Goal: Find contact information: Find contact information

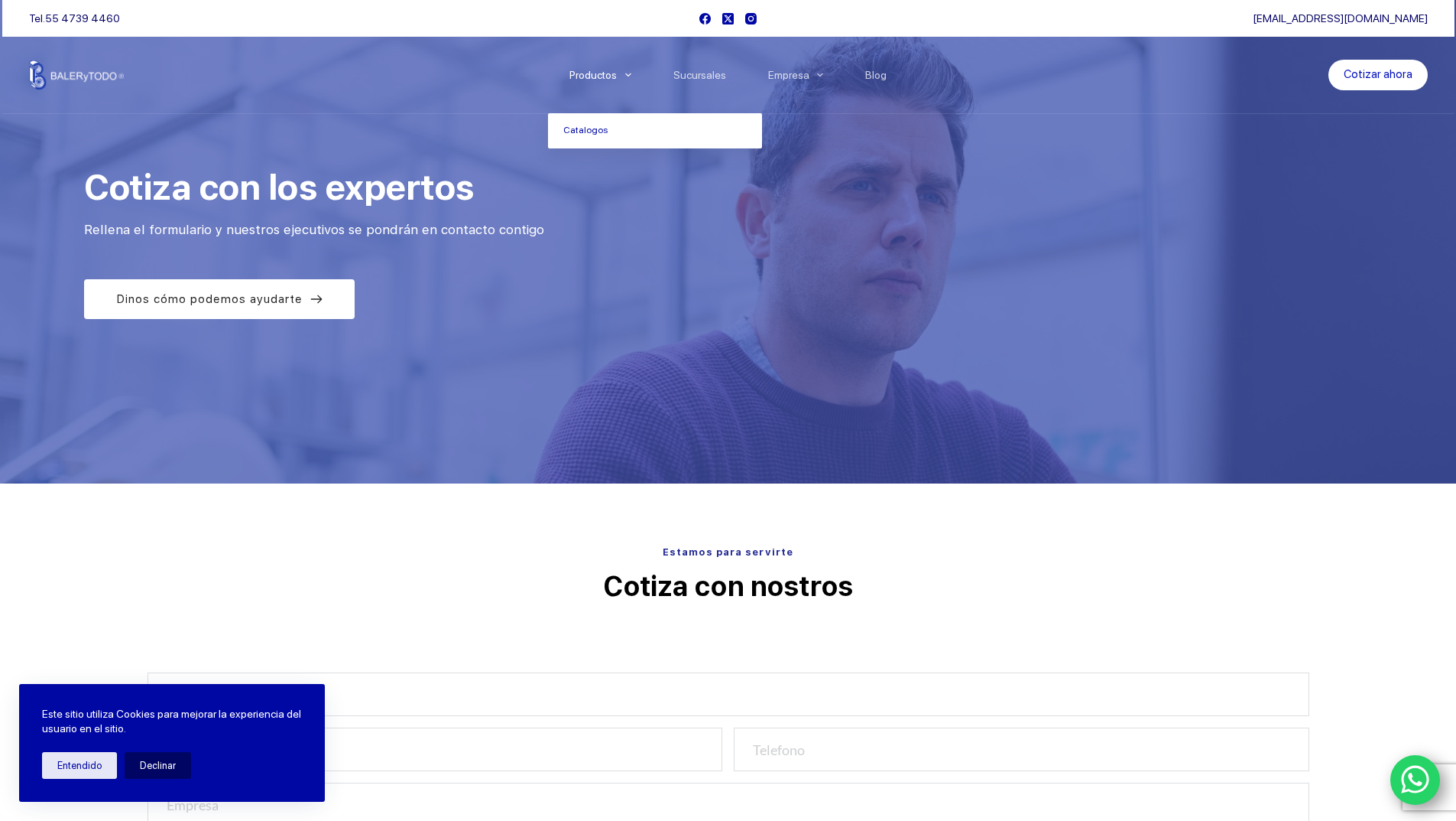
click at [606, 84] on li "Productos Catalogos" at bounding box center [599, 75] width 104 height 77
click at [582, 142] on link "Catalogos" at bounding box center [655, 131] width 214 height 35
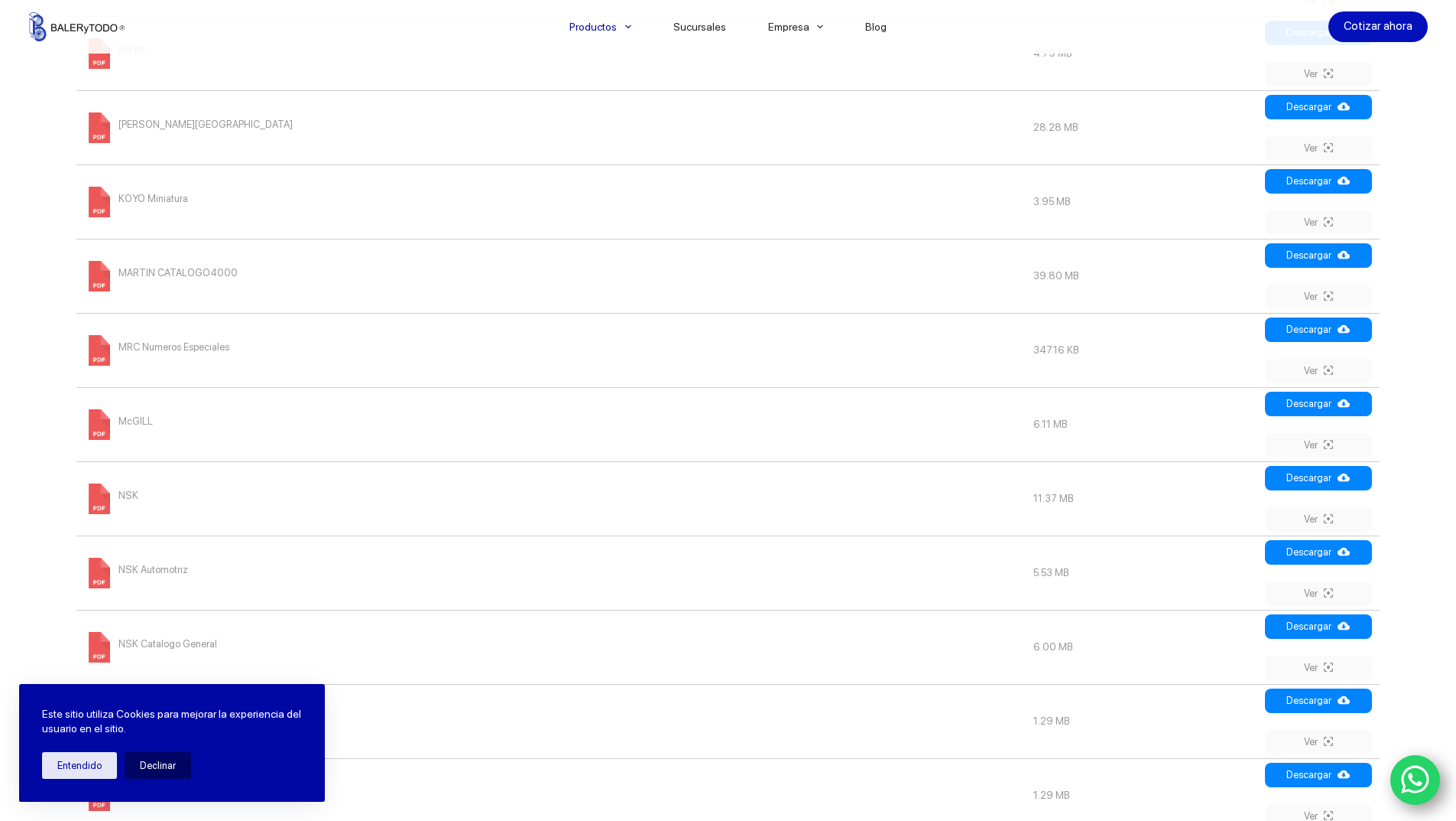
scroll to position [1377, 0]
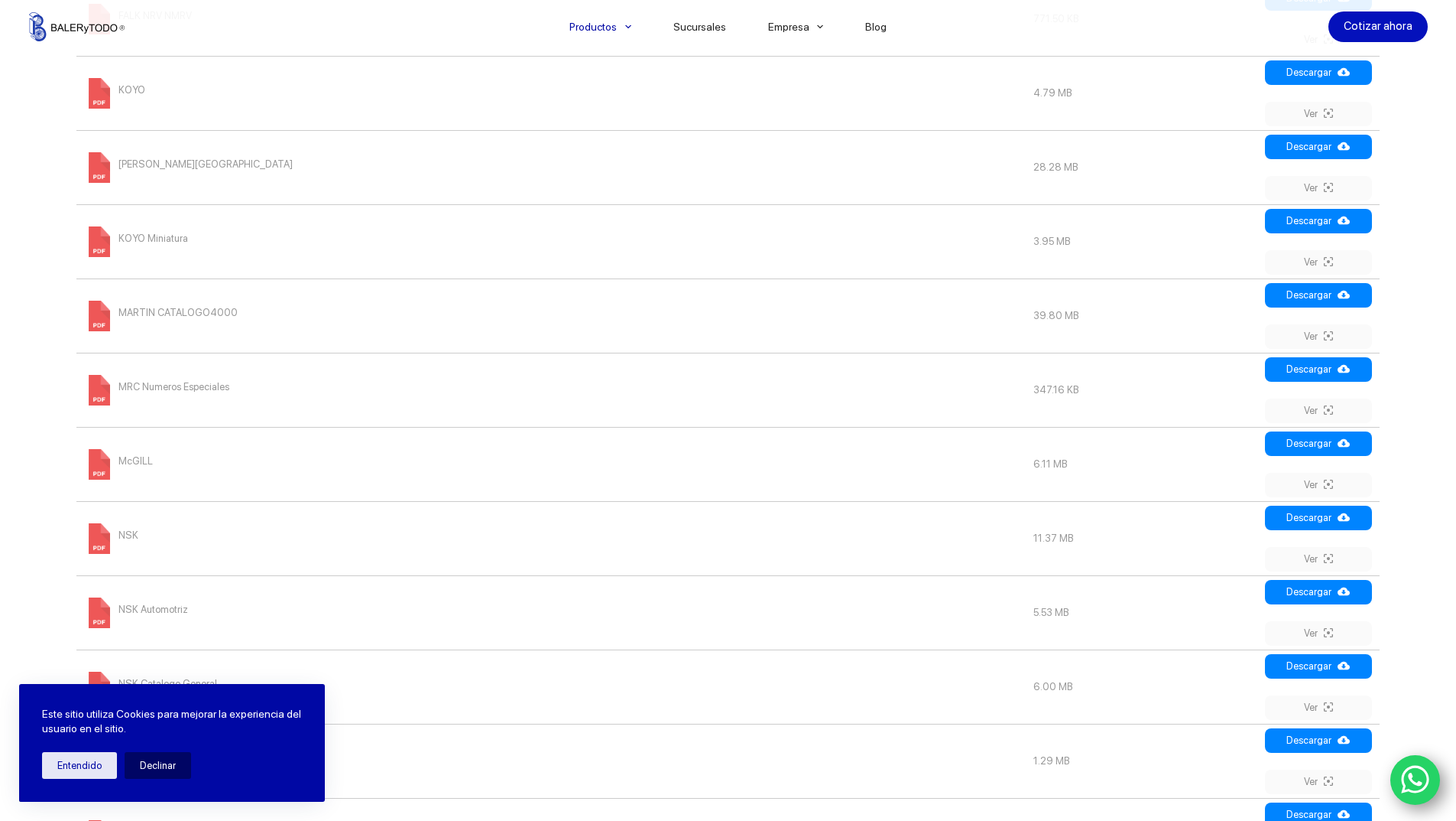
click at [181, 313] on span "MARTIN CATALOGO4000" at bounding box center [178, 312] width 120 height 24
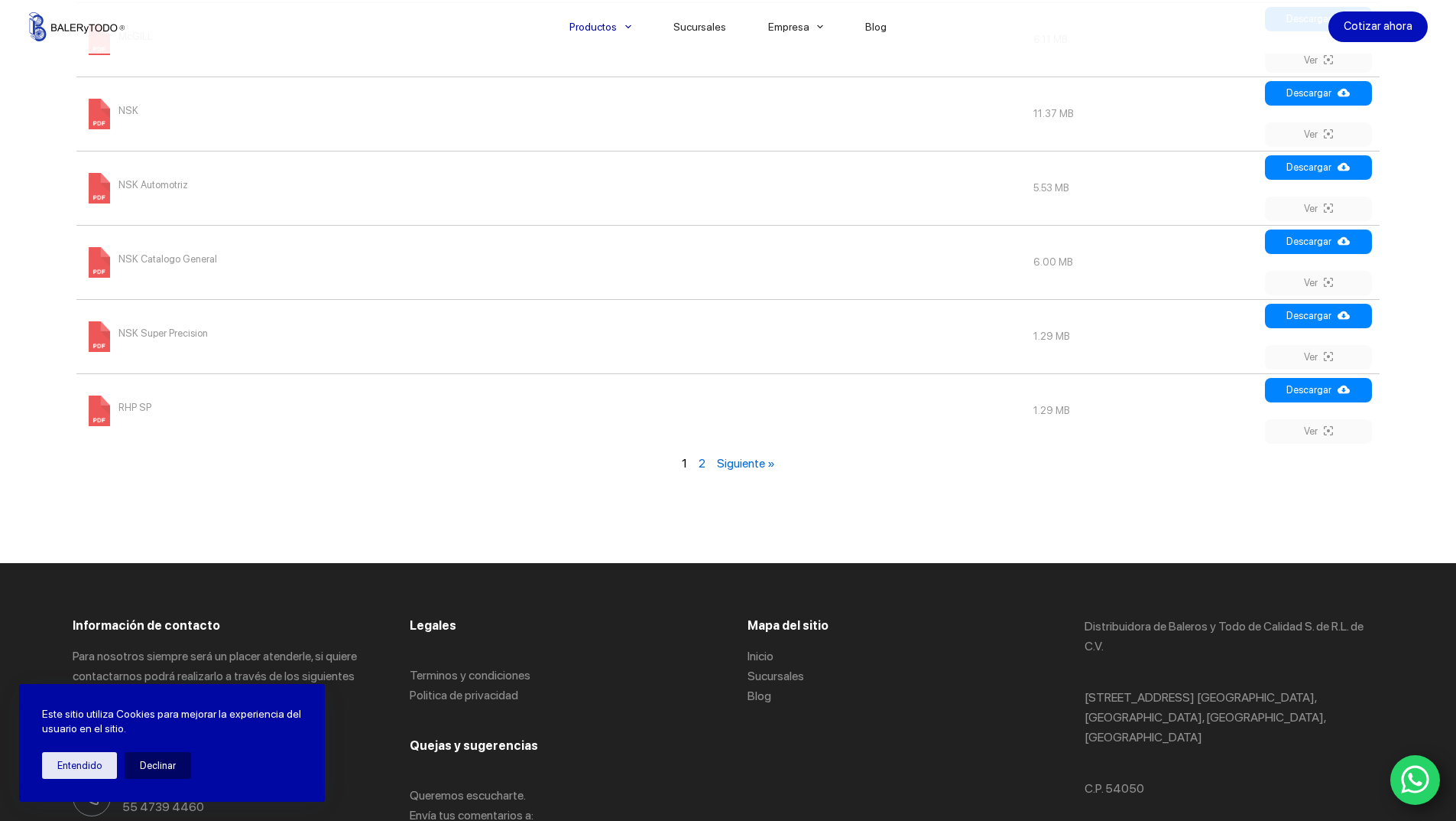
scroll to position [1912, 0]
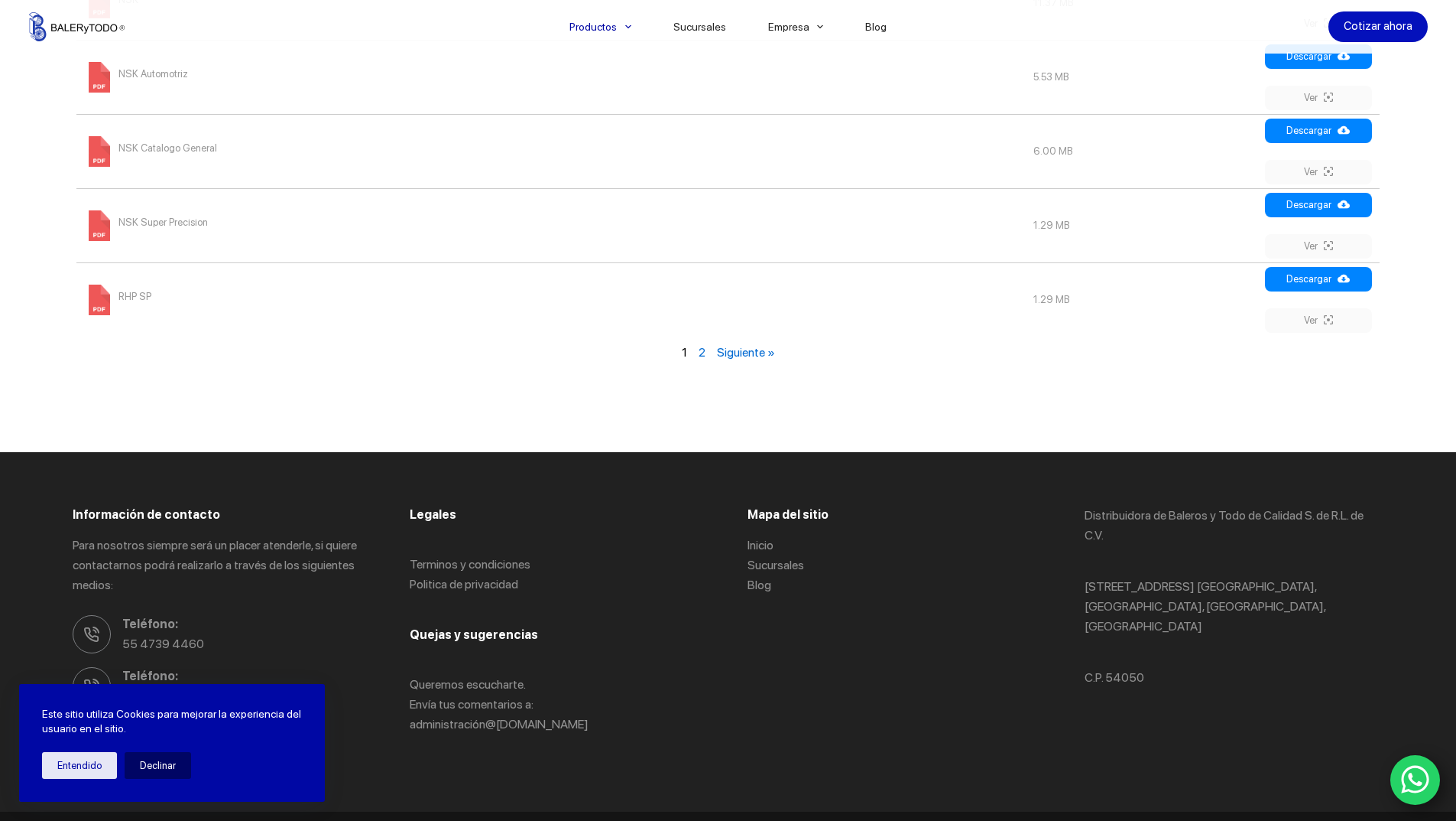
click at [706, 356] on div "1 2 Siguiente »" at bounding box center [728, 352] width 1311 height 31
click at [704, 352] on link "2" at bounding box center [702, 352] width 7 height 15
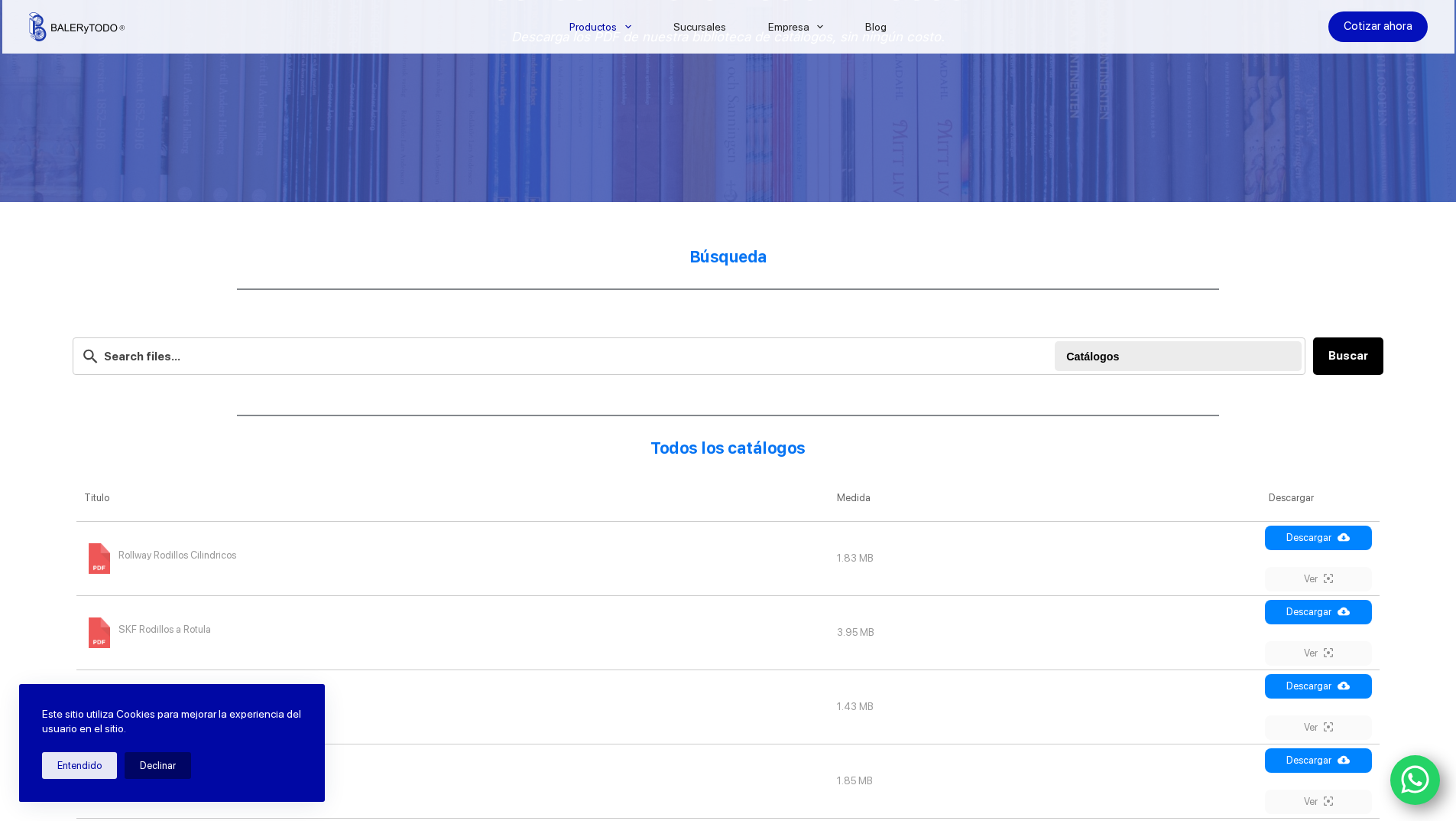
scroll to position [149, 0]
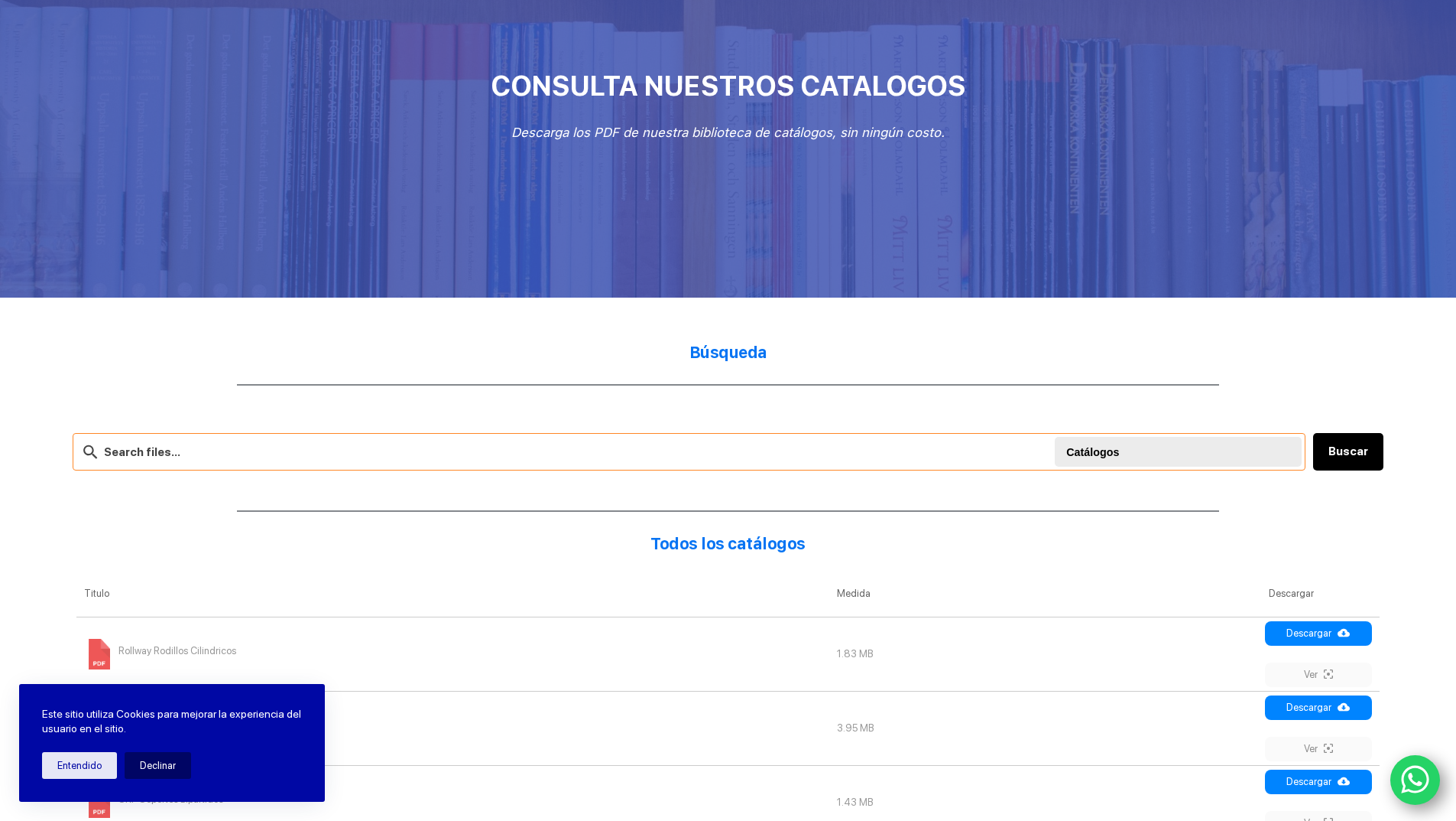
click at [343, 464] on input "text" at bounding box center [689, 452] width 1233 height 38
type input "optibelt"
click at [1323, 448] on button "Buscar" at bounding box center [1349, 452] width 70 height 38
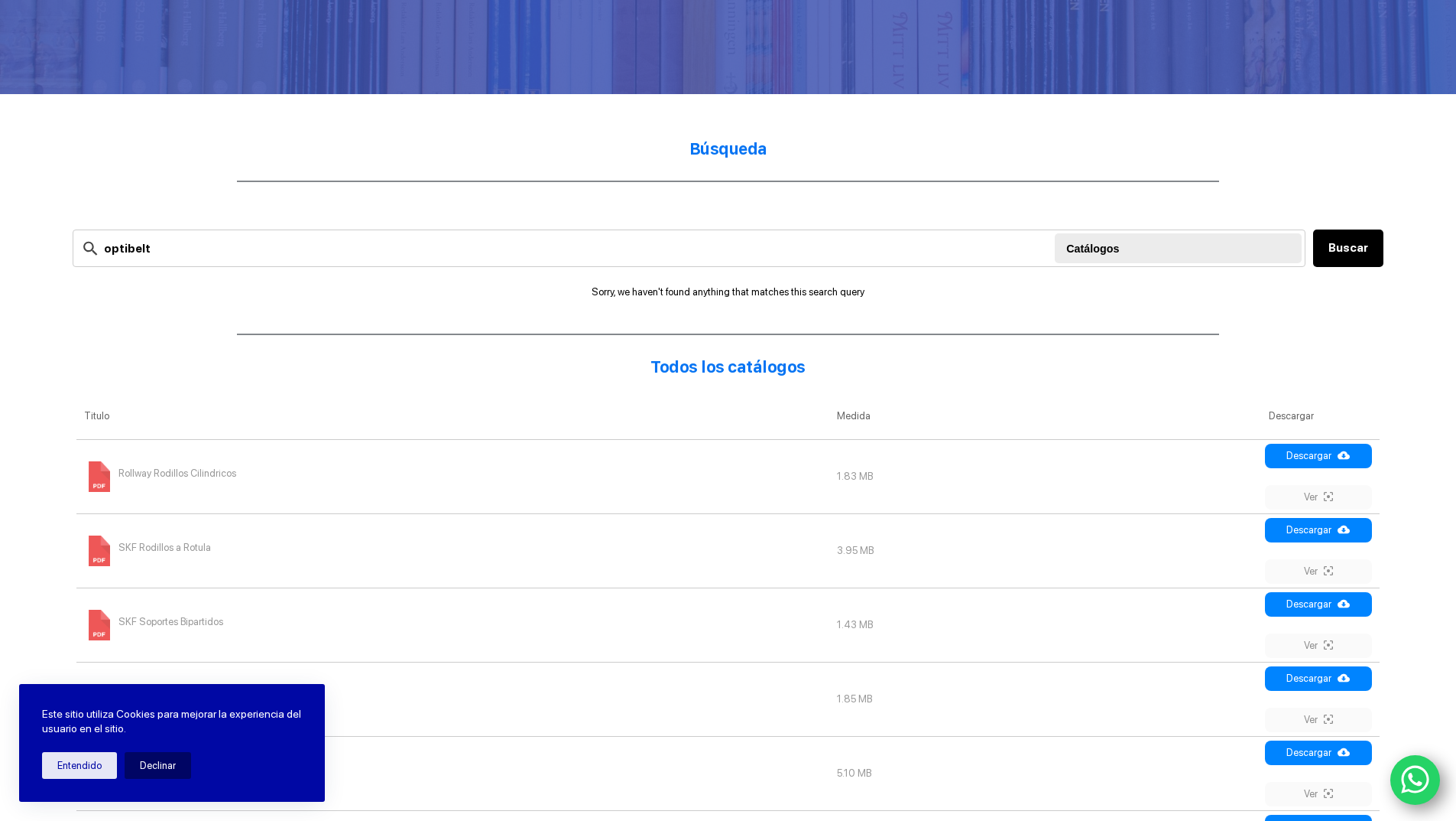
scroll to position [149, 0]
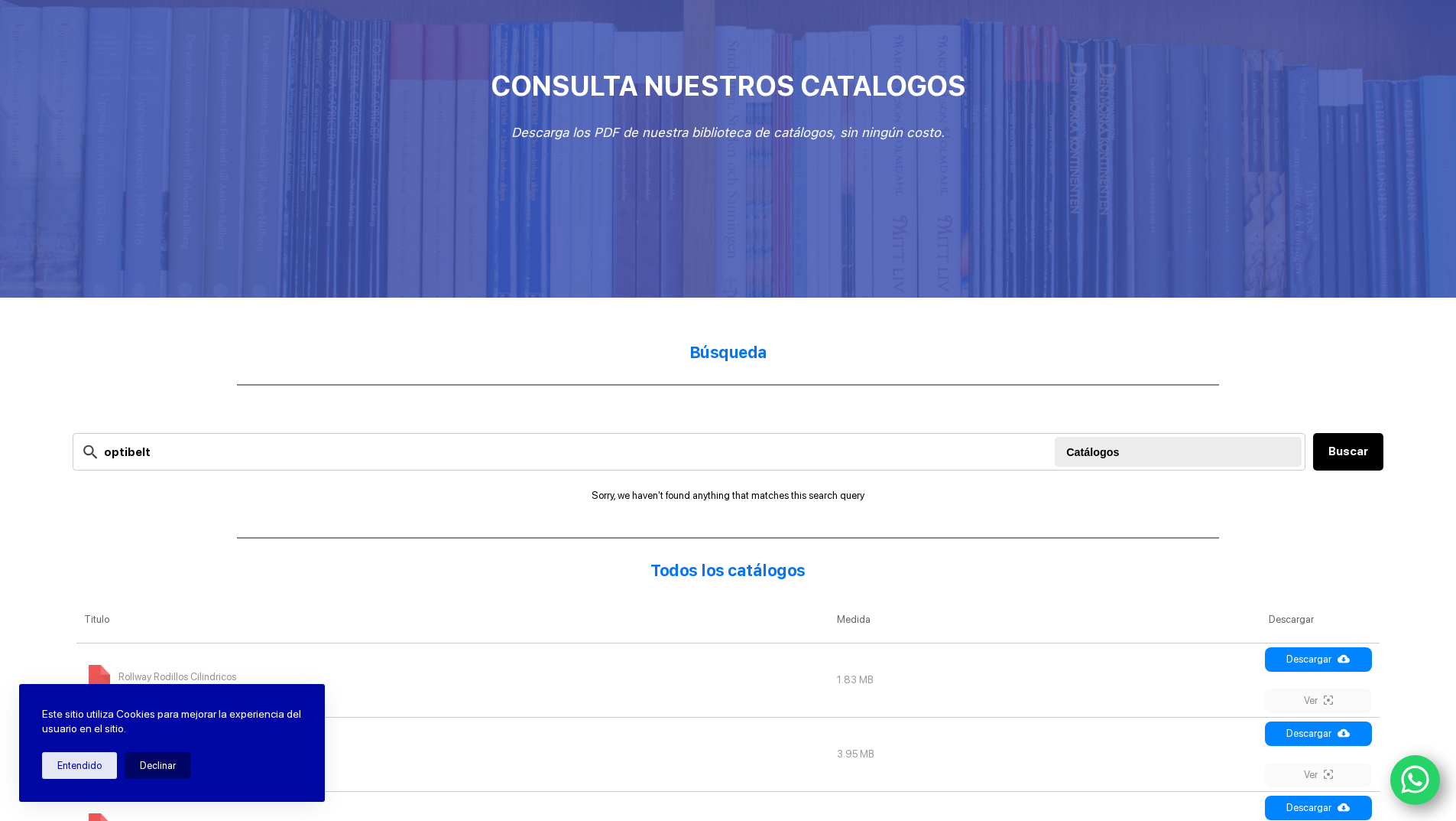
click at [748, 366] on div "Búsqueda optibelt Buscar Catálogos Buscar Sorry, we haven't found anything that…" at bounding box center [728, 804] width 1311 height 941
click at [743, 353] on strong "Búsqueda" at bounding box center [728, 352] width 78 height 19
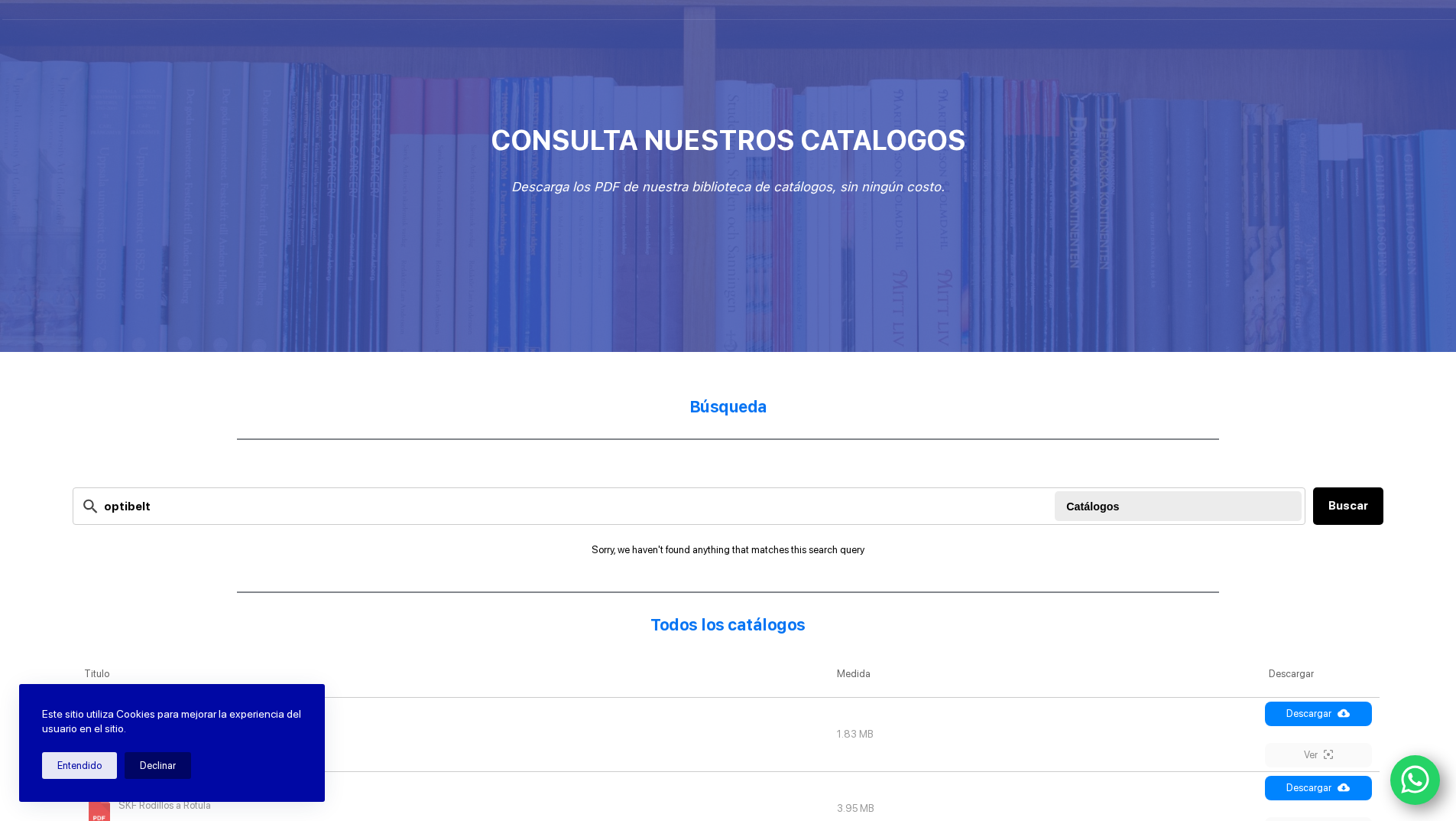
scroll to position [0, 0]
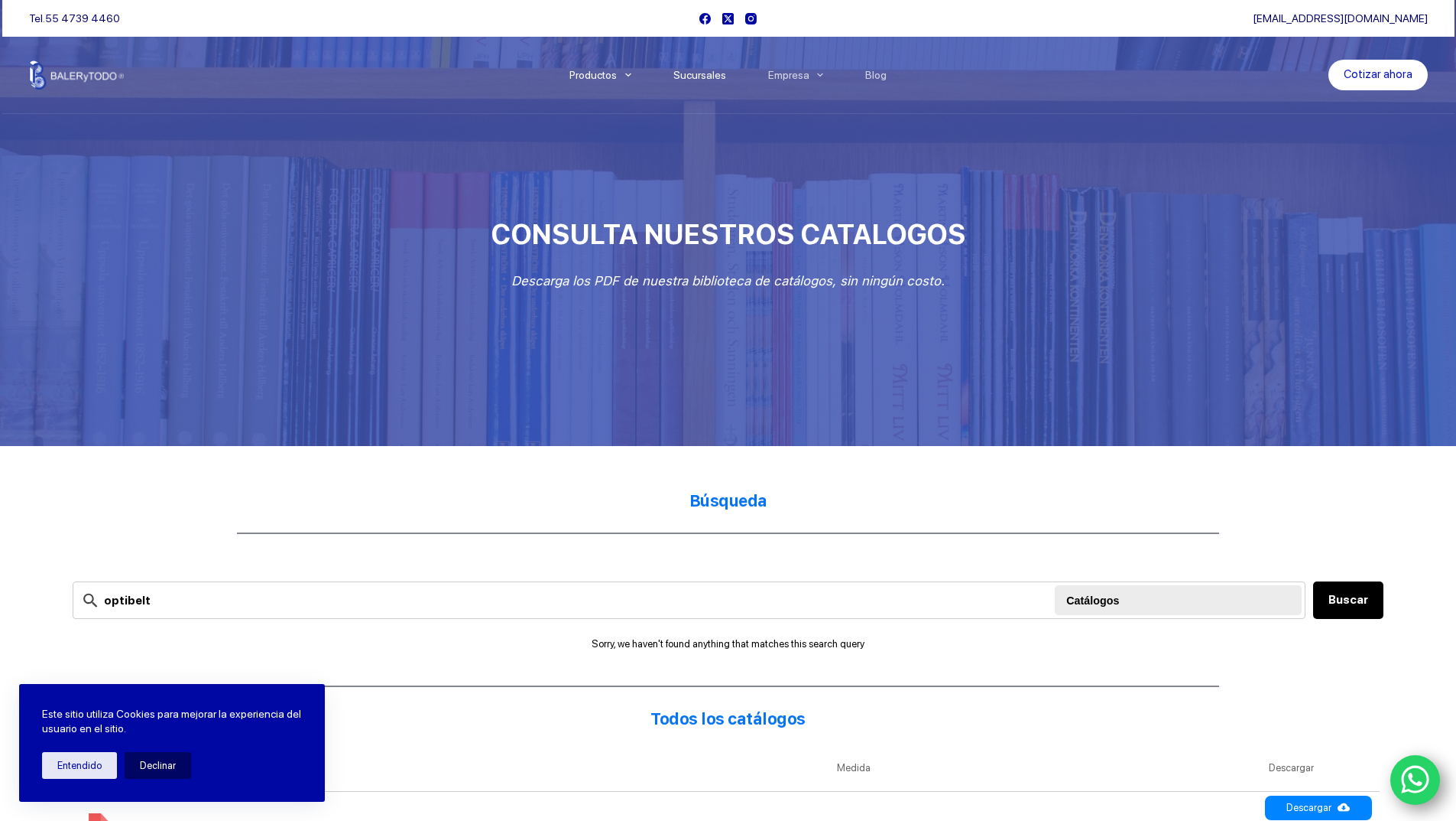
click at [712, 75] on link "Sucursales" at bounding box center [699, 75] width 95 height 0
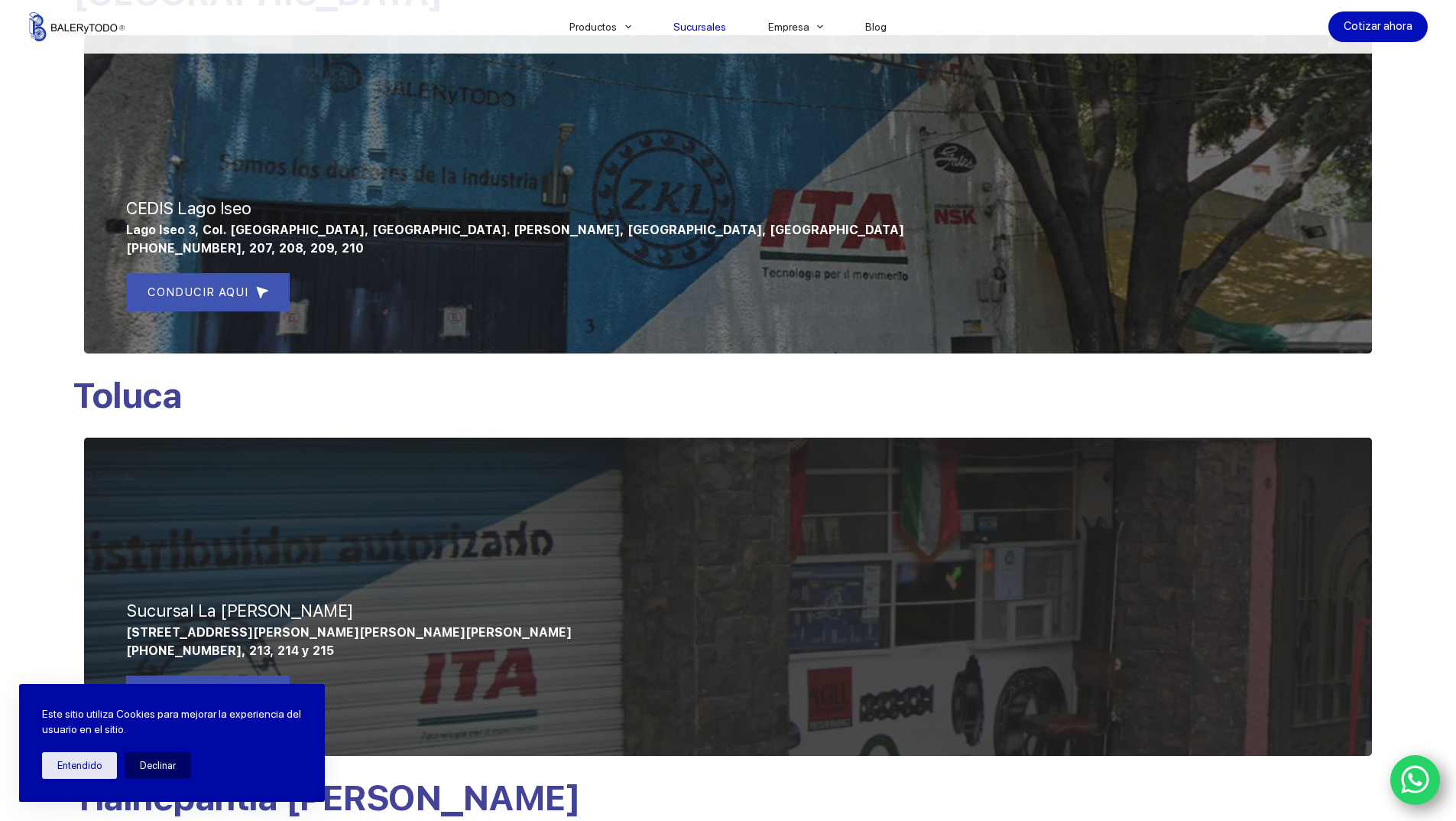
scroll to position [536, 0]
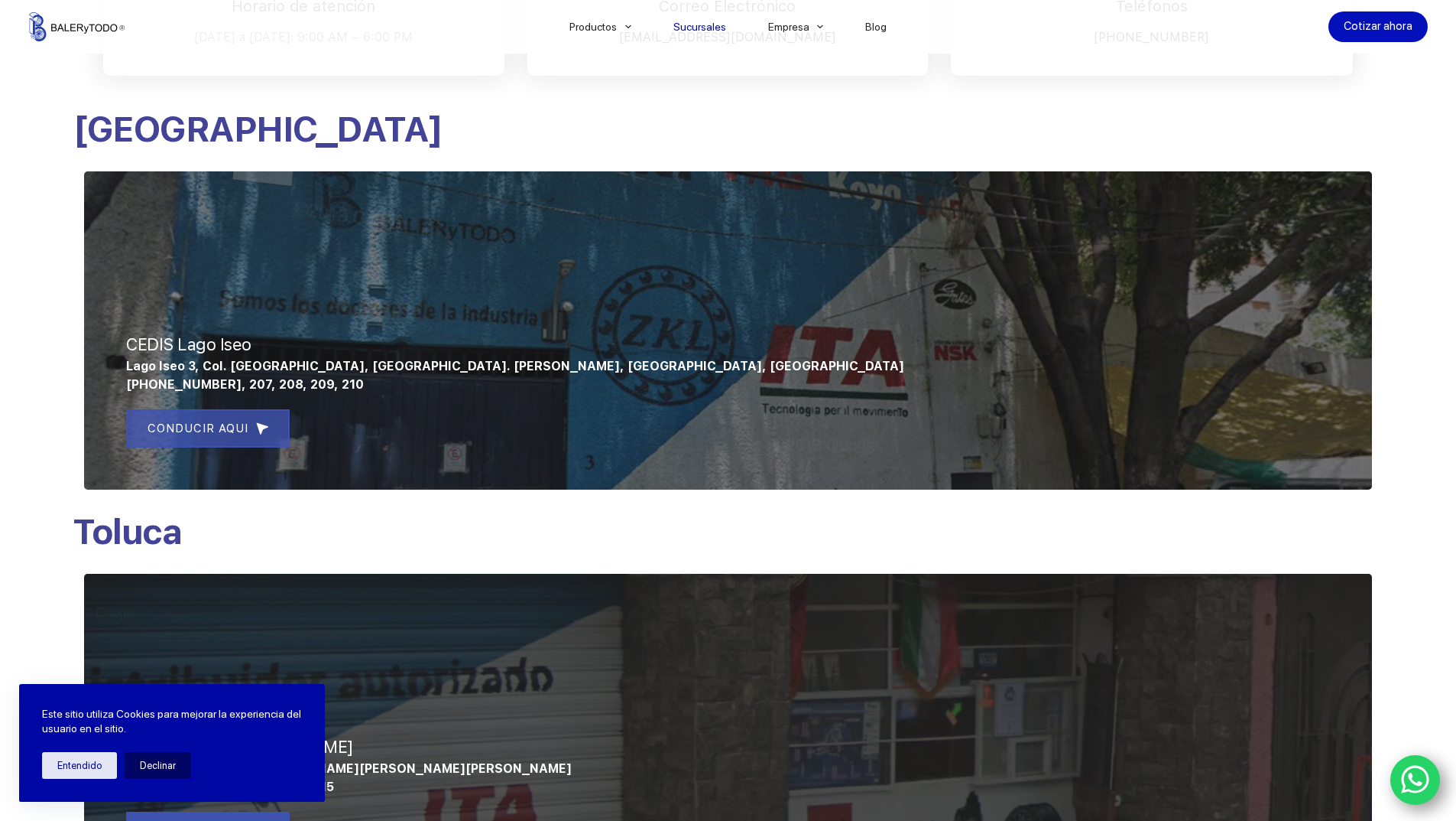
click at [216, 427] on span "CONDUCIR AQUI" at bounding box center [198, 428] width 101 height 18
drag, startPoint x: 125, startPoint y: 368, endPoint x: 398, endPoint y: 385, distance: 273.5
click at [398, 385] on div "Lago Iseo 3, Col. [GEOGRAPHIC_DATA], [GEOGRAPHIC_DATA]. [PERSON_NAME], [GEOGRAP…" at bounding box center [728, 375] width 1204 height 37
click at [120, 343] on div at bounding box center [728, 330] width 1288 height 318
drag, startPoint x: 125, startPoint y: 343, endPoint x: 379, endPoint y: 387, distance: 257.8
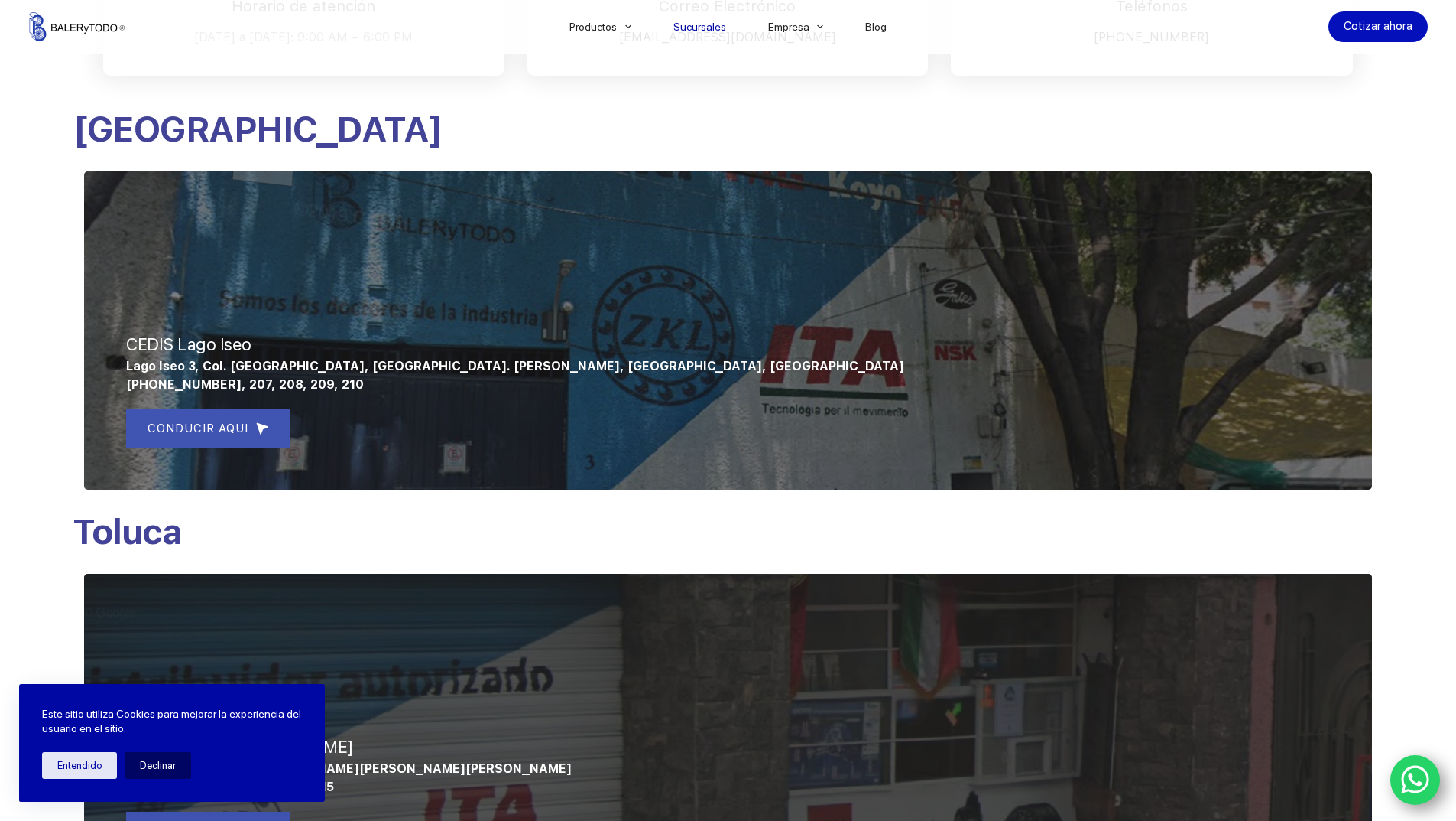
click at [382, 388] on div "CEDIS Lago Iseo Lago Iseo 3, Col. [GEOGRAPHIC_DATA], [GEOGRAPHIC_DATA]. [PERSON…" at bounding box center [728, 319] width 1288 height 341
copy div "CEDIS Lago Iseo Lago Iseo 3, Col. [GEOGRAPHIC_DATA], [GEOGRAPHIC_DATA]. [PERSON…"
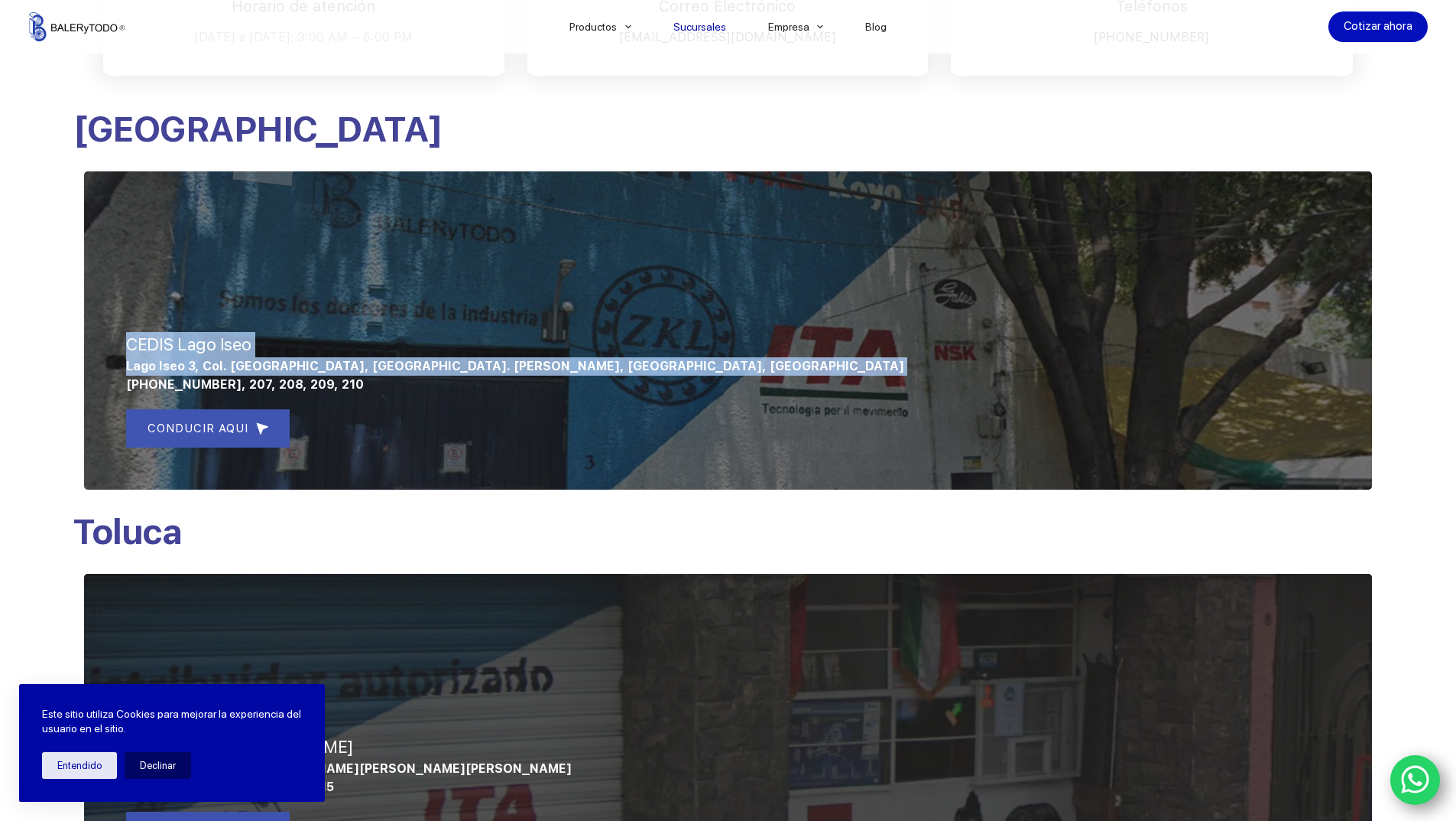
click at [1413, 767] on icon "WhatsApp" at bounding box center [1415, 780] width 28 height 28
